Goal: Task Accomplishment & Management: Use online tool/utility

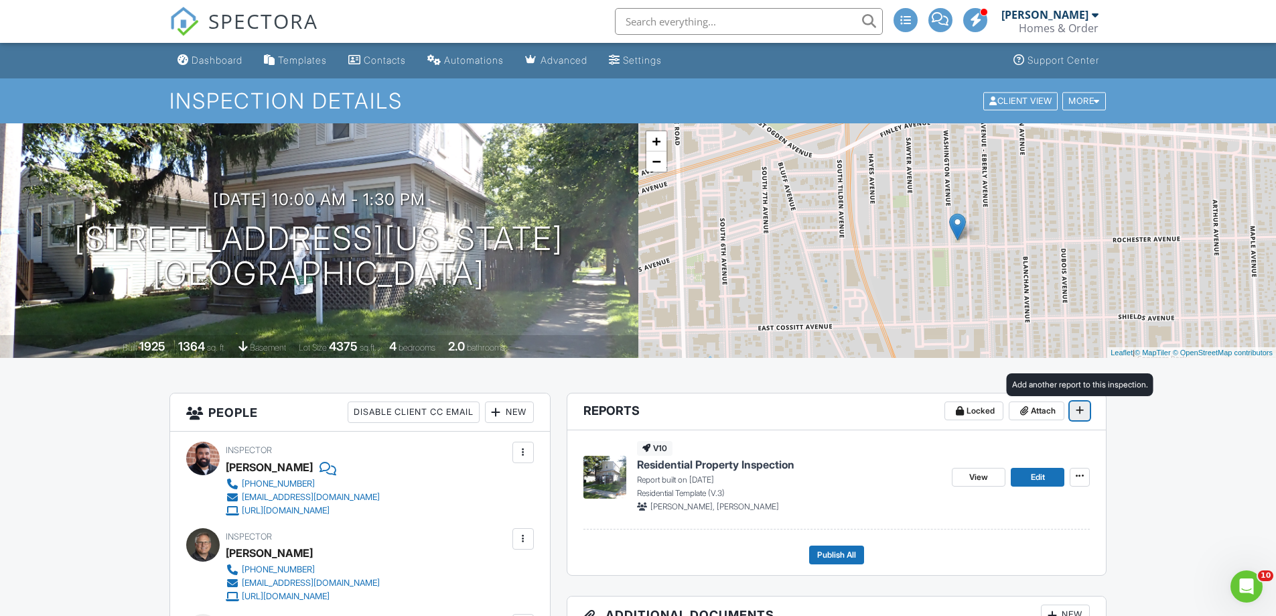
click at [1077, 413] on icon at bounding box center [1080, 409] width 8 height 13
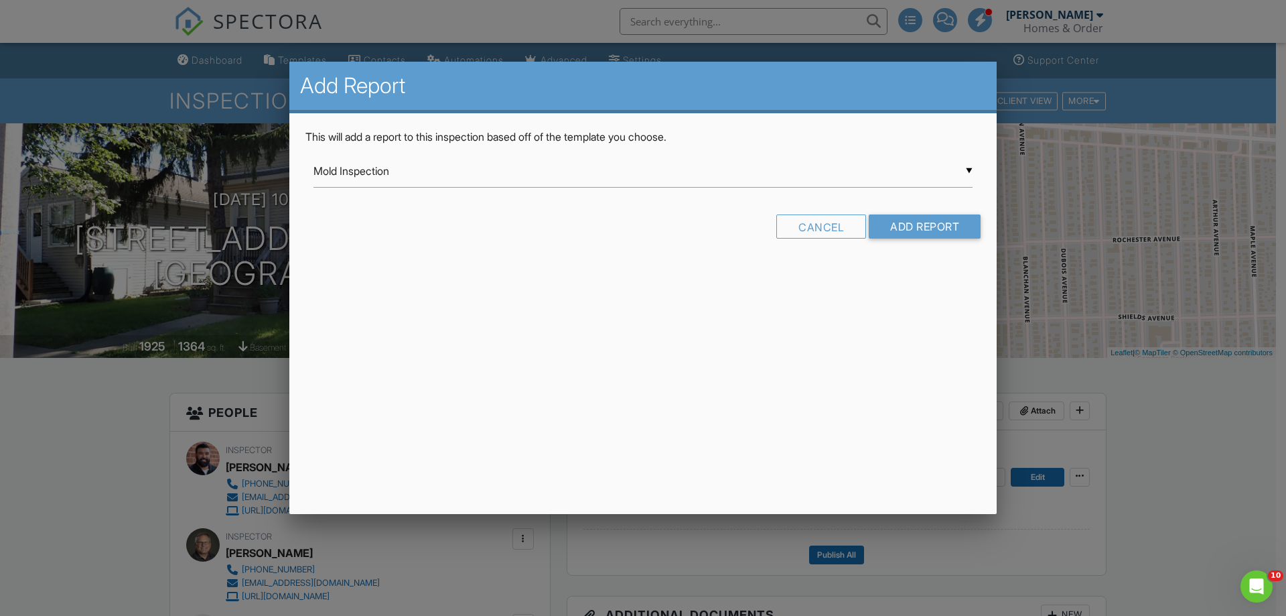
click at [968, 170] on div "▼ Mold Inspection Mold Inspection InterNACHI Narrative Library 2.1: Residential…" at bounding box center [643, 171] width 659 height 33
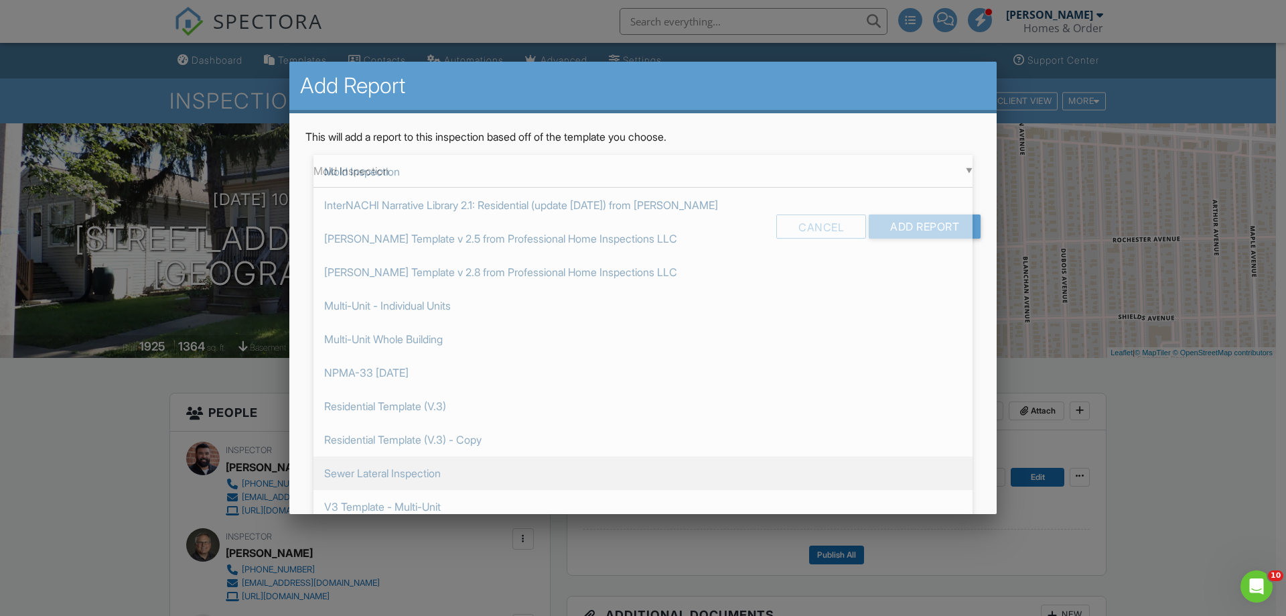
click at [436, 472] on span "Sewer Lateral Inspection" at bounding box center [643, 473] width 659 height 34
type input "Sewer Lateral Inspection"
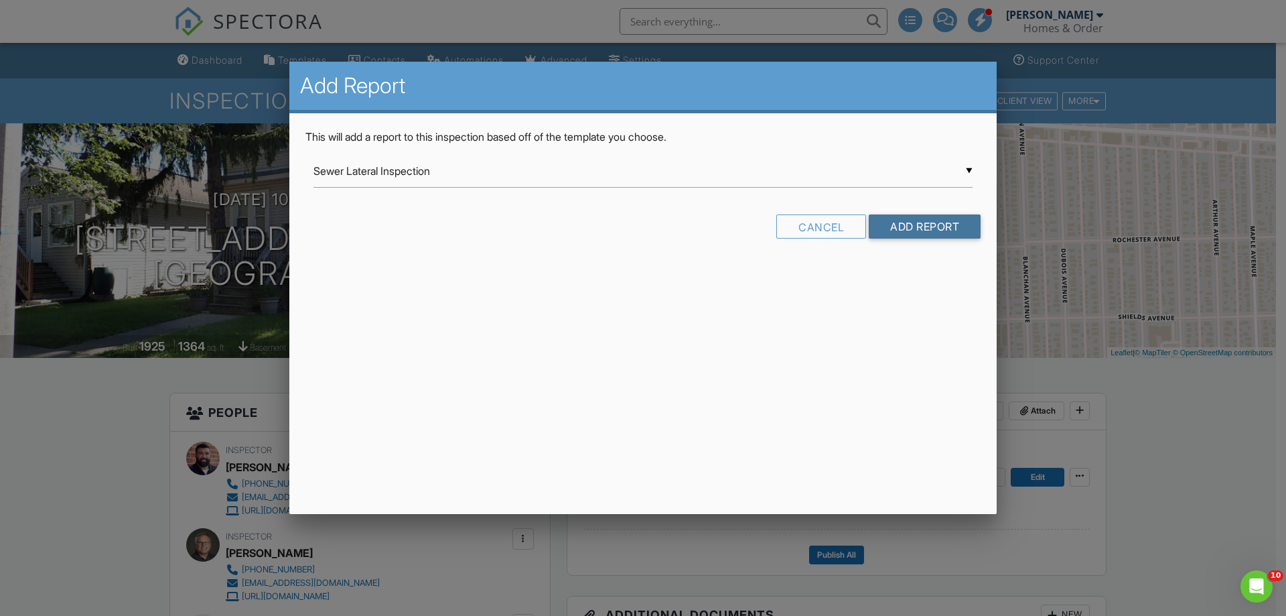
click at [937, 225] on input "Add Report" at bounding box center [925, 226] width 112 height 24
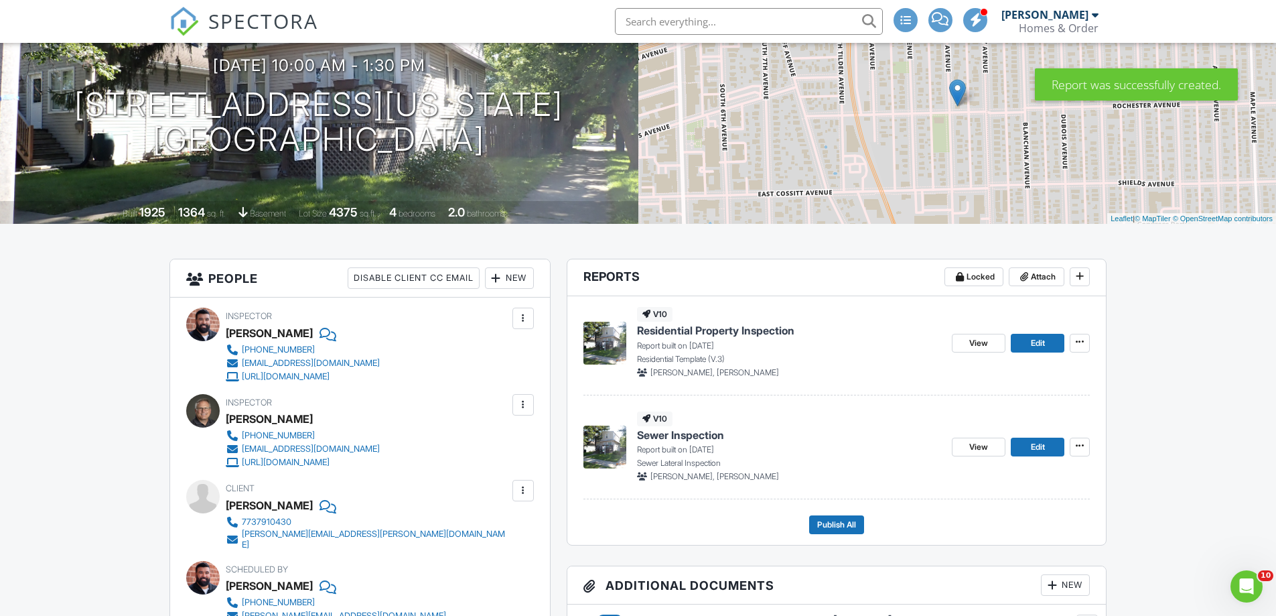
click at [681, 438] on span "Sewer Inspection" at bounding box center [680, 434] width 87 height 15
